Goal: Task Accomplishment & Management: Complete application form

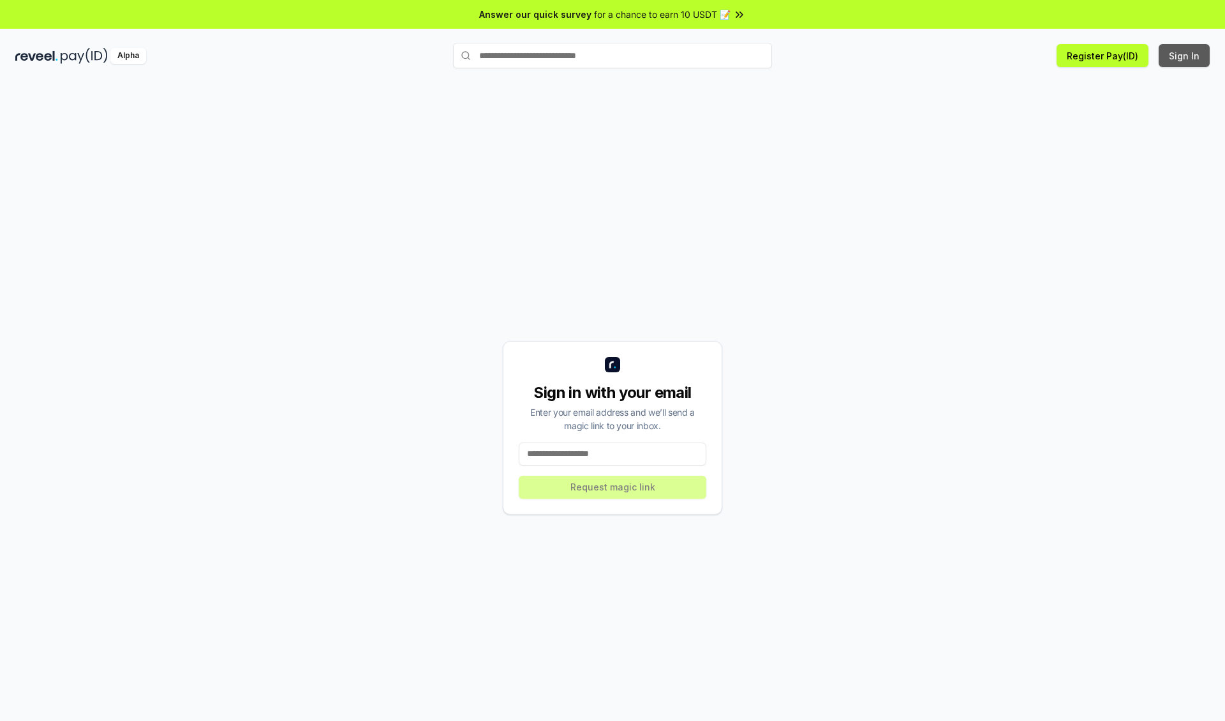
click at [1185, 56] on button "Sign In" at bounding box center [1184, 55] width 51 height 23
type input "**********"
click at [613, 486] on button "Request magic link" at bounding box center [613, 487] width 188 height 23
